Goal: Task Accomplishment & Management: Use online tool/utility

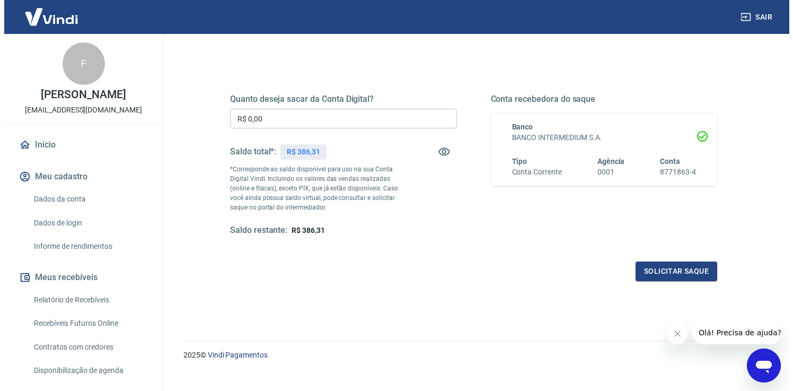
scroll to position [116, 0]
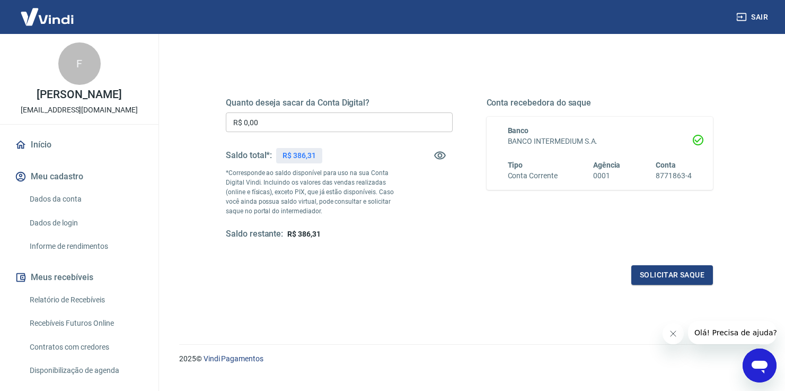
click at [306, 125] on input "R$ 0,00" at bounding box center [339, 122] width 227 height 20
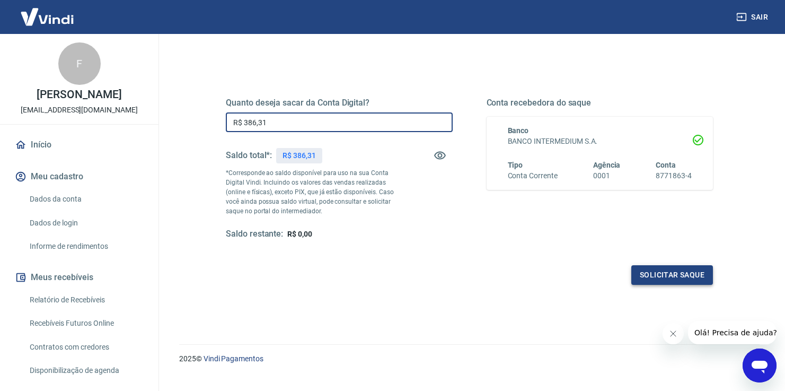
type input "R$ 386,31"
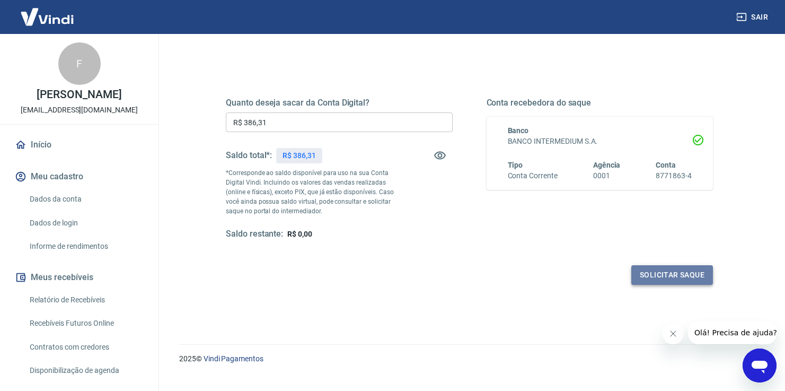
click at [667, 272] on button "Solicitar saque" at bounding box center [673, 275] width 82 height 20
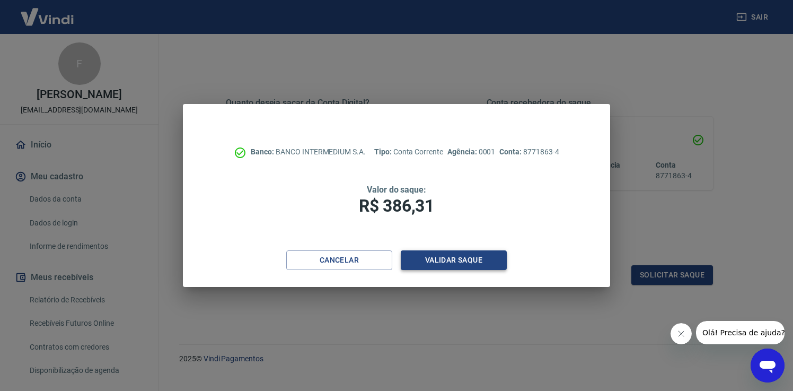
click at [432, 255] on button "Validar saque" at bounding box center [454, 260] width 106 height 20
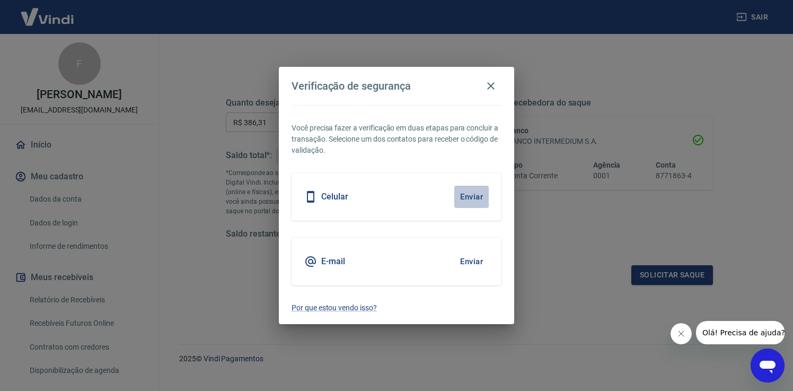
click at [471, 194] on button "Enviar" at bounding box center [471, 197] width 34 height 22
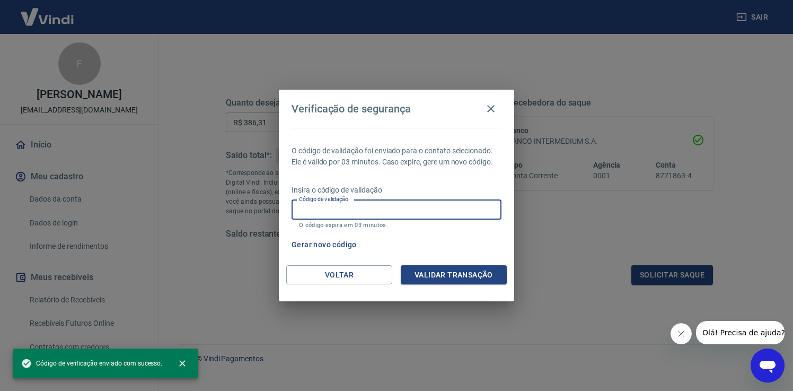
click at [409, 207] on input "Código de validação" at bounding box center [397, 210] width 210 height 20
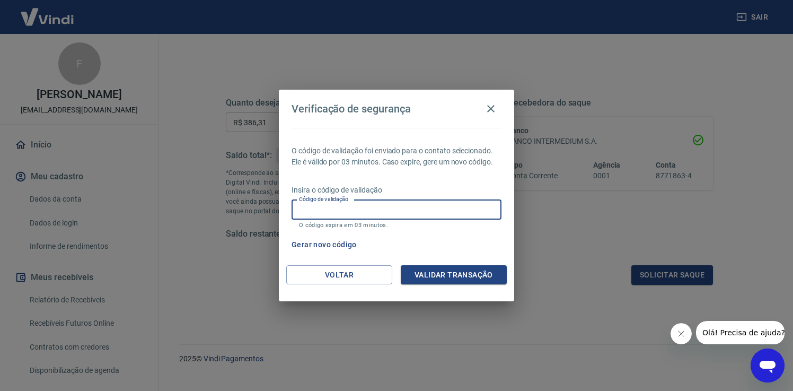
click at [397, 181] on div "O código de validação foi enviado para o contato selecionado. Ele é válido por …" at bounding box center [396, 196] width 235 height 137
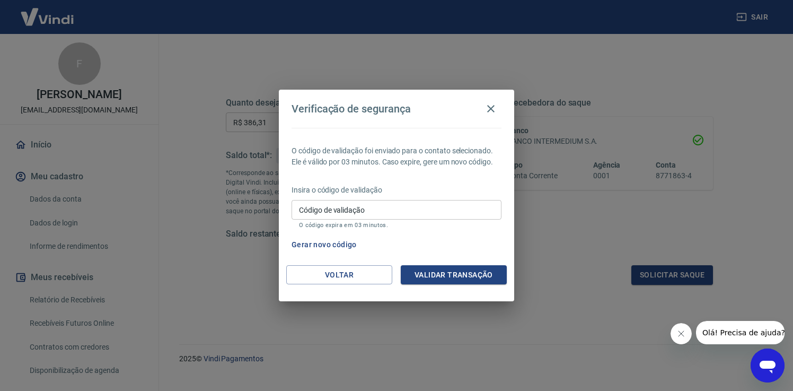
click at [360, 212] on input "Código de validação" at bounding box center [397, 210] width 210 height 20
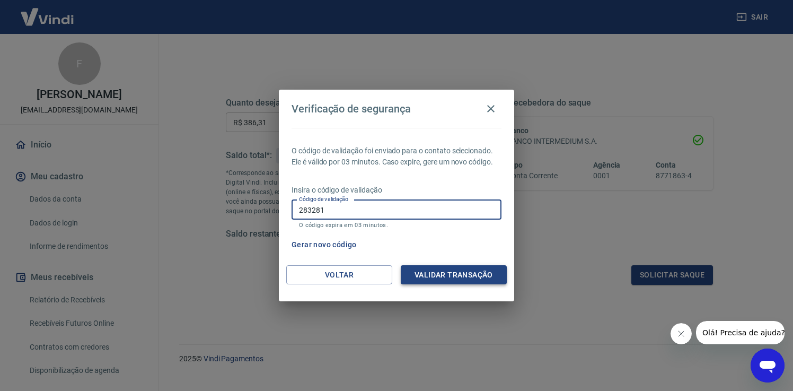
type input "283281"
click at [440, 274] on button "Validar transação" at bounding box center [454, 275] width 106 height 20
